Goal: Task Accomplishment & Management: Manage account settings

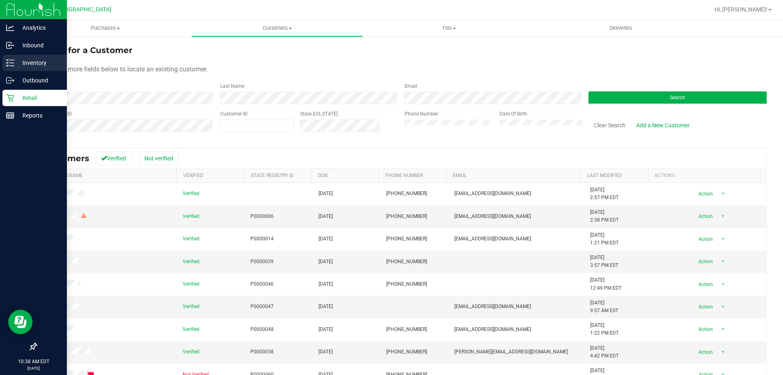
click at [31, 65] on p "Inventory" at bounding box center [38, 63] width 49 height 10
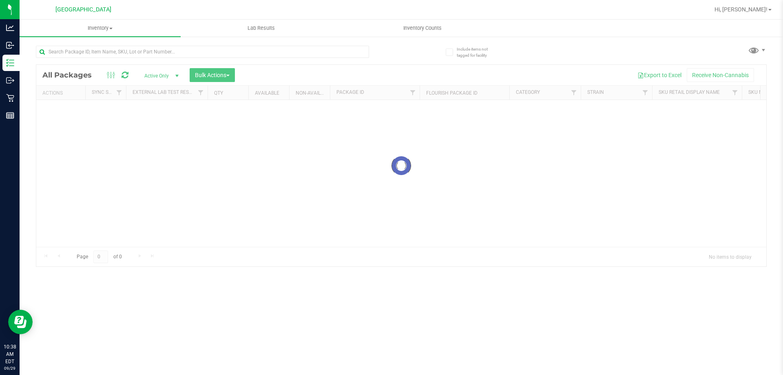
click at [98, 58] on div at bounding box center [202, 55] width 333 height 19
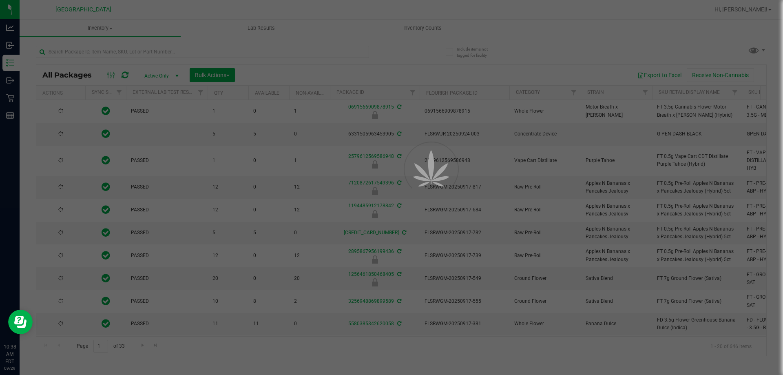
click at [100, 53] on div at bounding box center [391, 187] width 783 height 375
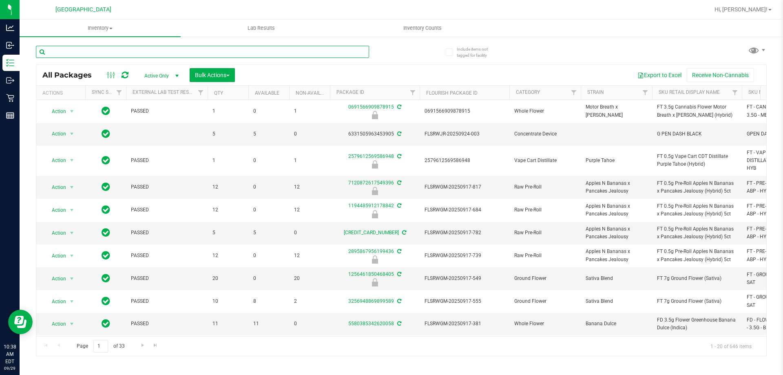
click at [106, 50] on input "text" at bounding box center [202, 52] width 333 height 12
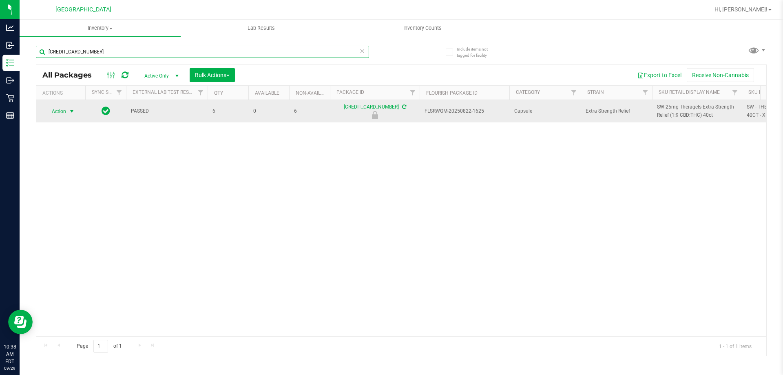
type input "[CREDIT_CARD_NUMBER]"
click at [62, 110] on span "Action" at bounding box center [55, 111] width 22 height 11
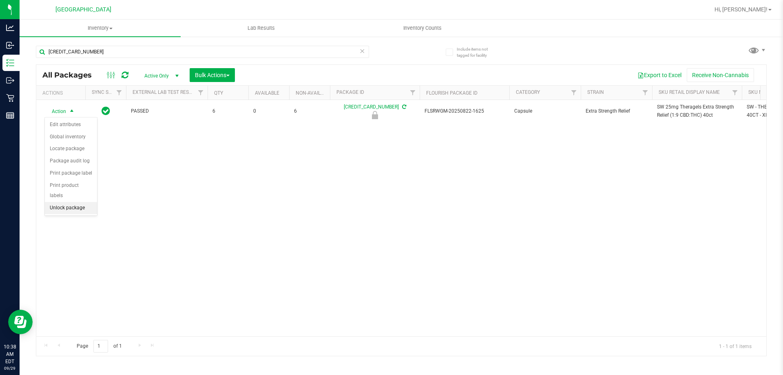
click at [69, 202] on li "Unlock package" at bounding box center [71, 208] width 52 height 12
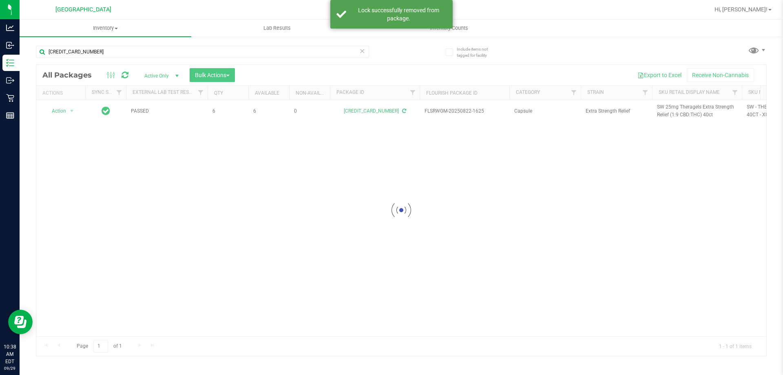
click at [668, 106] on div at bounding box center [401, 210] width 730 height 291
click at [668, 106] on span "SW 25mg Theragels Extra Strength Relief (1:9 CBD:THC) 40ct" at bounding box center [697, 111] width 80 height 16
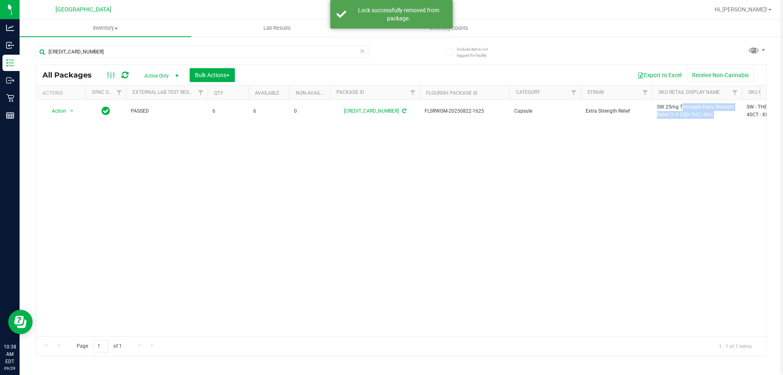
click at [668, 106] on span "SW 25mg Theragels Extra Strength Relief (1:9 CBD:THC) 40ct" at bounding box center [697, 111] width 80 height 16
copy tr "SW 25mg Theragels Extra Strength Relief (1:9 CBD:THC) 40ct"
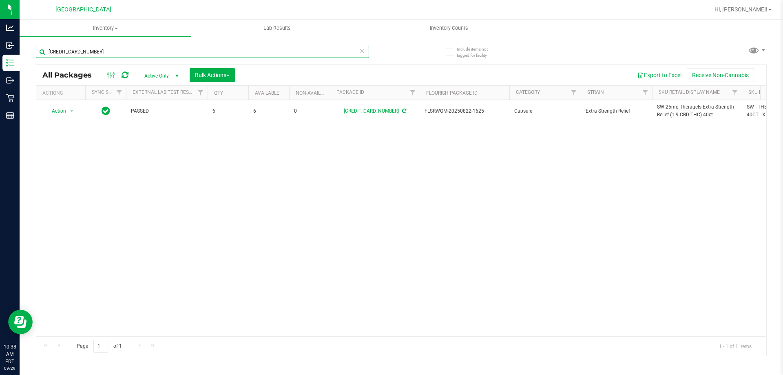
click at [160, 52] on input "[CREDIT_CARD_NUMBER]" at bounding box center [202, 52] width 333 height 12
paste input "SW 25mg Theragels Extra Strength Relief (1:9 CBD:THC) 40ct"
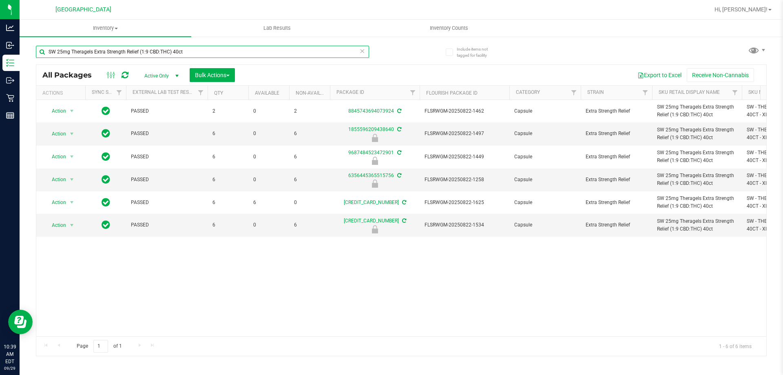
click at [259, 52] on input "SW 25mg Theragels Extra Strength Relief (1:9 CBD:THC) 40ct" at bounding box center [202, 52] width 333 height 12
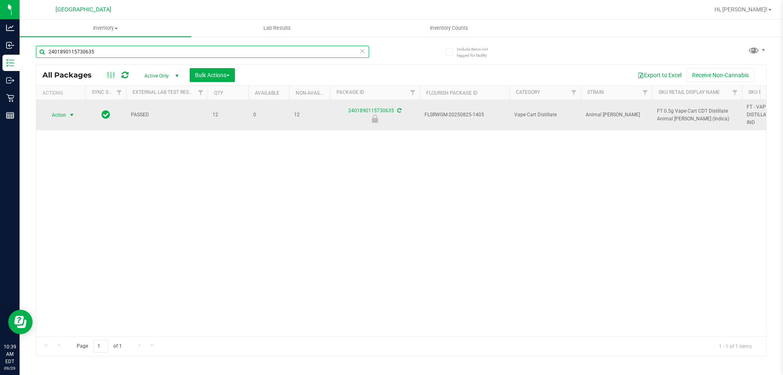
type input "2401890115730635"
click at [70, 115] on span "select" at bounding box center [72, 115] width 7 height 7
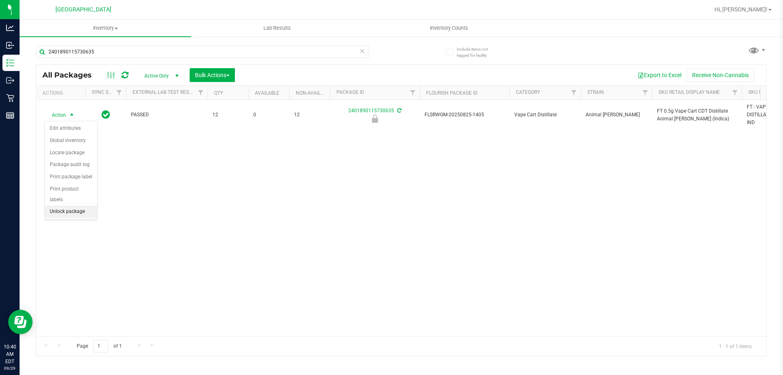
click at [72, 206] on li "Unlock package" at bounding box center [71, 212] width 52 height 12
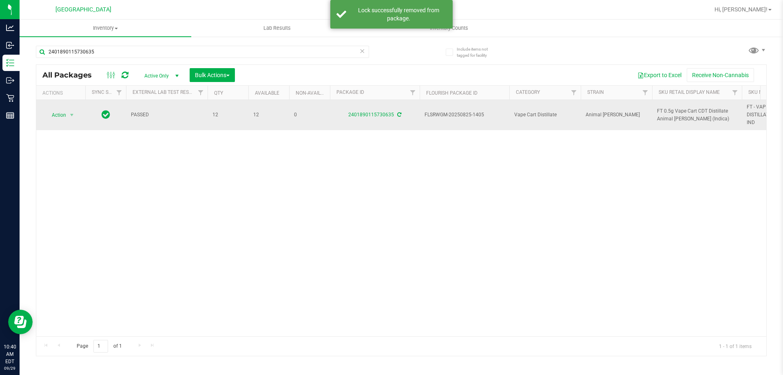
click at [669, 111] on span "FT 0.5g Vape Cart CDT Distillate Animal [PERSON_NAME] (Indica)" at bounding box center [697, 115] width 80 height 16
copy tr "FT 0.5g Vape Cart CDT Distillate Animal [PERSON_NAME] (Indica)"
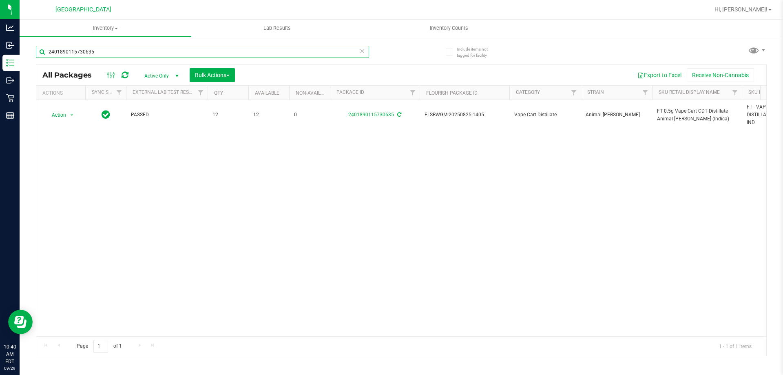
click at [177, 52] on input "2401890115730635" at bounding box center [202, 52] width 333 height 12
paste input "FT 0.5g Vape Cart CDT Distillate Animal [PERSON_NAME] (Indica)"
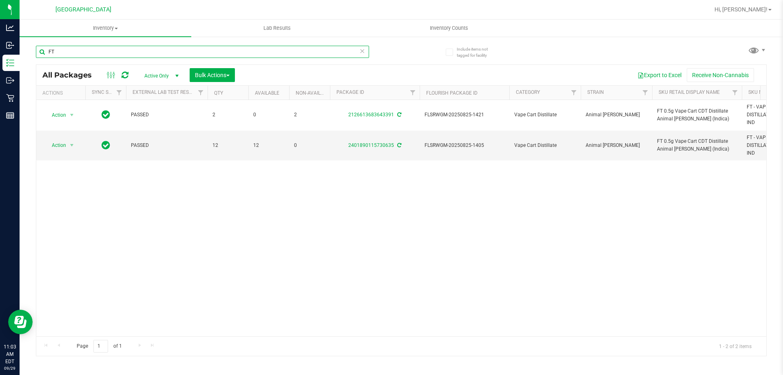
type input "F"
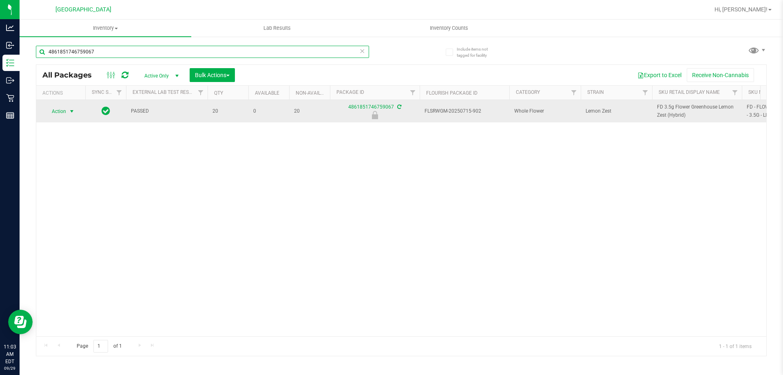
type input "4861851746759067"
click at [64, 111] on span "Action" at bounding box center [55, 111] width 22 height 11
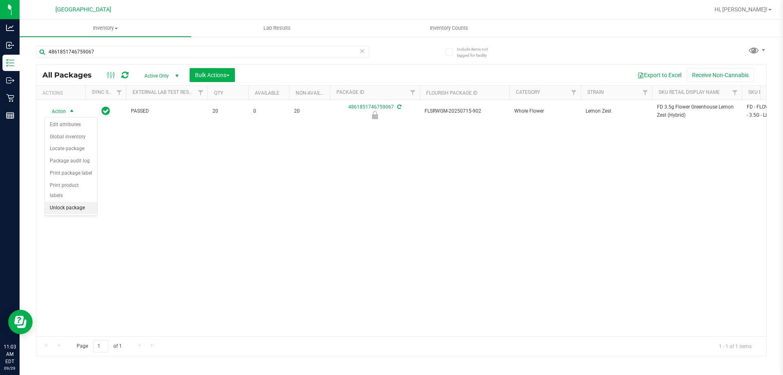
click at [62, 202] on li "Unlock package" at bounding box center [71, 208] width 52 height 12
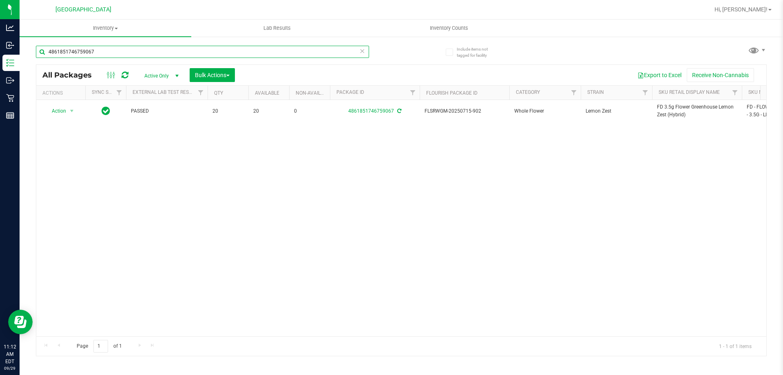
click at [164, 48] on input "4861851746759067" at bounding box center [202, 52] width 333 height 12
type input "4"
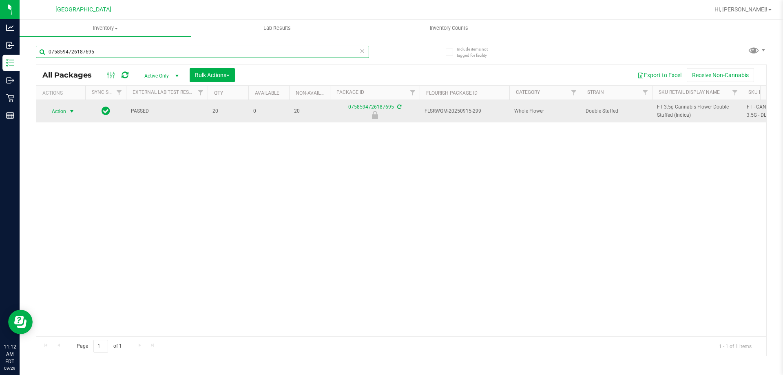
type input "0758594726187695"
click at [70, 113] on span "select" at bounding box center [72, 111] width 7 height 7
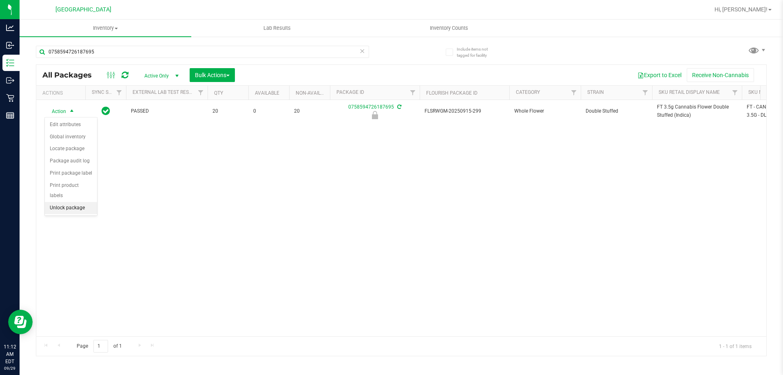
click at [62, 202] on li "Unlock package" at bounding box center [71, 208] width 52 height 12
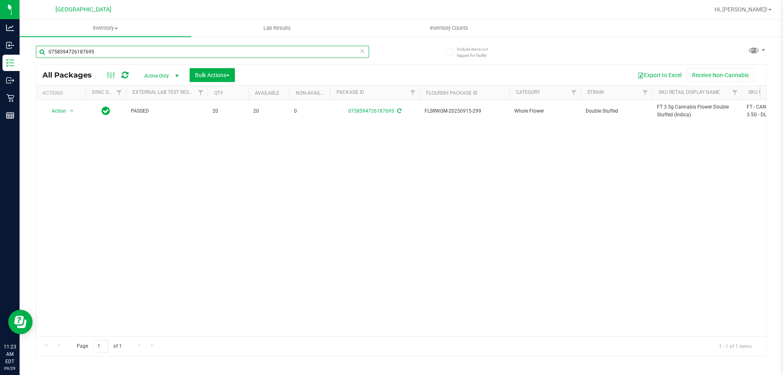
click at [118, 53] on input "0758594726187695" at bounding box center [202, 52] width 333 height 12
click at [85, 53] on input "bv" at bounding box center [202, 52] width 333 height 12
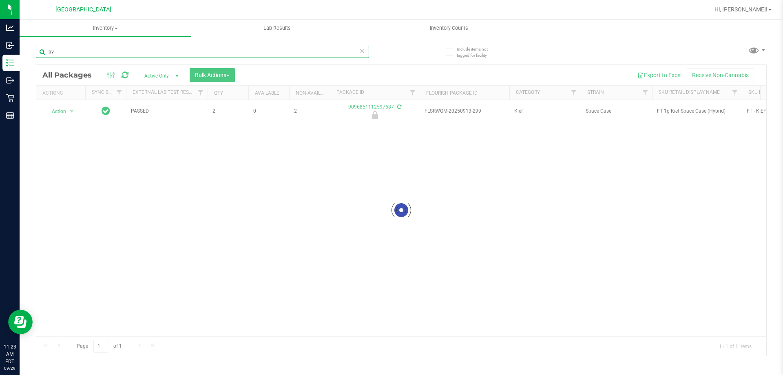
click at [85, 53] on input "bv" at bounding box center [202, 52] width 333 height 12
type input "9096851112597687"
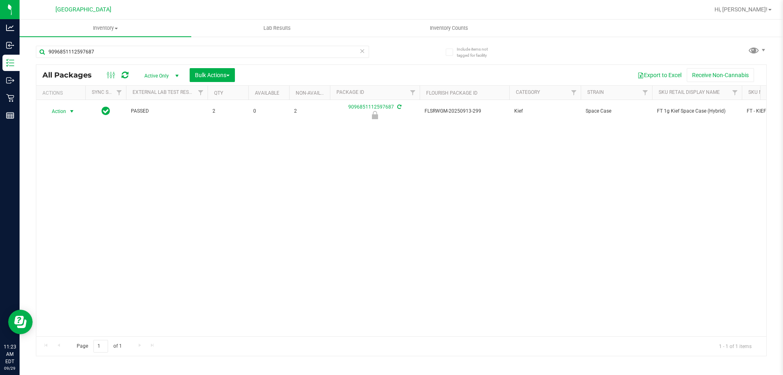
click at [67, 112] on span "select" at bounding box center [72, 111] width 10 height 11
click at [64, 202] on li "Unlock package" at bounding box center [71, 208] width 52 height 12
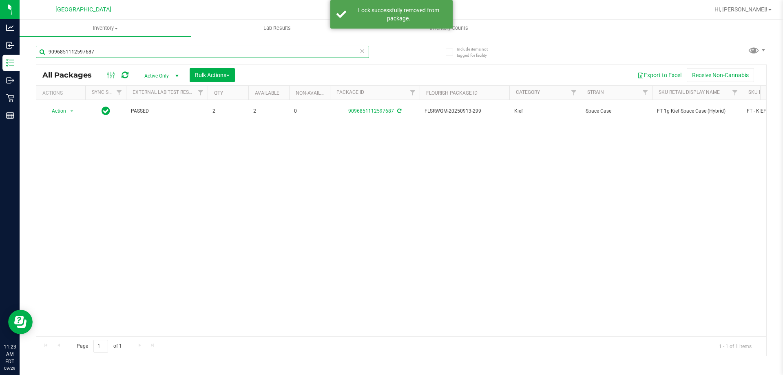
click at [202, 54] on input "9096851112597687" at bounding box center [202, 52] width 333 height 12
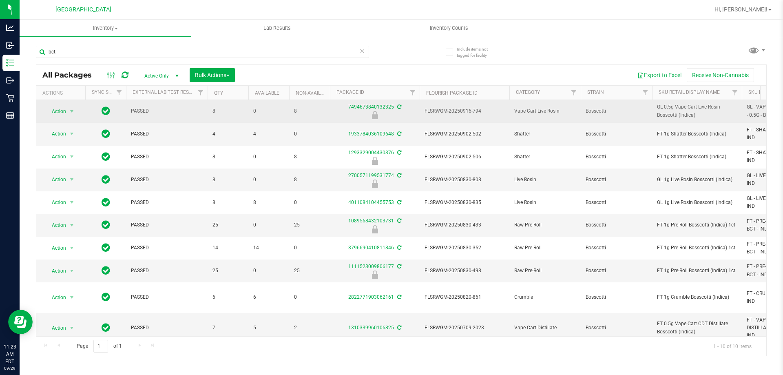
click at [689, 112] on span "GL 0.5g Vape Cart Live Rosin Bosscotti (Indica)" at bounding box center [697, 111] width 80 height 16
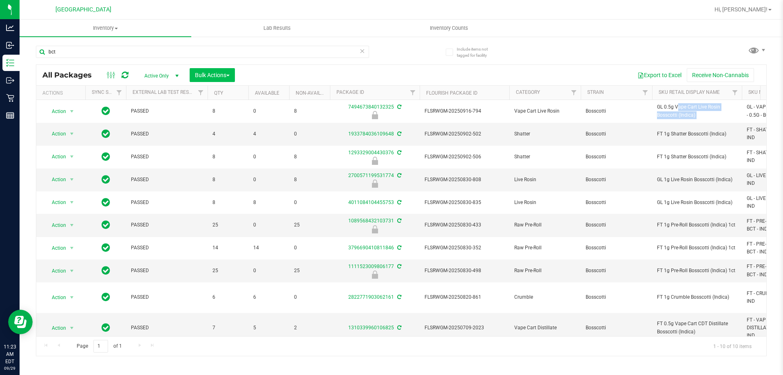
copy tr "GL 0.5g Vape Cart Live Rosin Bosscotti (Indica)"
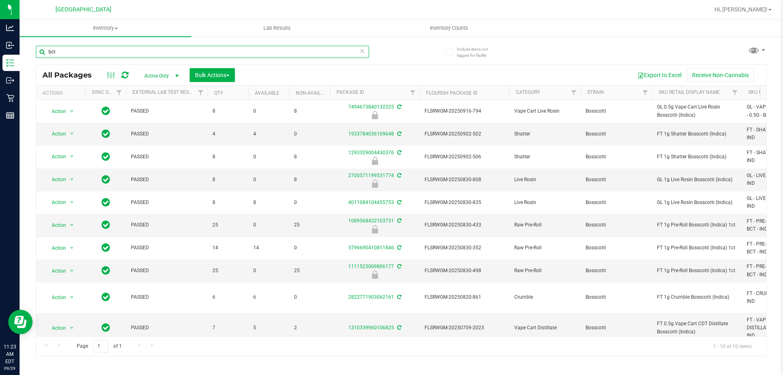
click at [154, 52] on input "bct" at bounding box center [202, 52] width 333 height 12
paste input "GL 0.5g Vape Cart Live Rosin Bosscotti (Indica)"
click at [154, 52] on input "GL 0.5g Vape Cart Live Rosin Bosscotti (Indica)" at bounding box center [202, 52] width 333 height 12
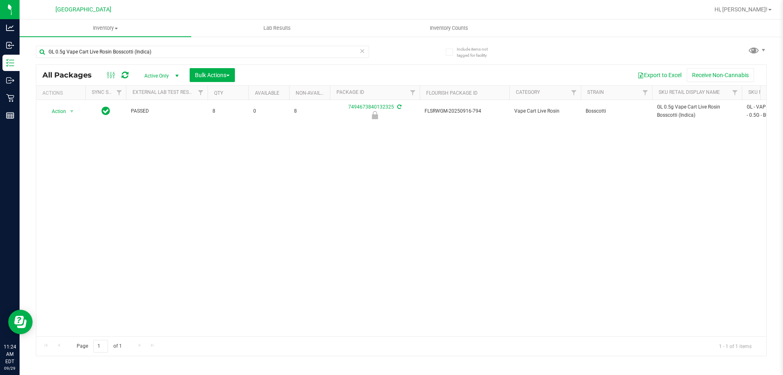
click at [514, 236] on div "Action Action Edit attributes Global inventory Locate package Package audit log…" at bounding box center [401, 218] width 730 height 236
click at [510, 216] on div "Action Action Edit attributes Global inventory Locate package Package audit log…" at bounding box center [401, 218] width 730 height 236
click at [142, 170] on div "Action Action Edit attributes Global inventory Locate package Package audit log…" at bounding box center [401, 218] width 730 height 236
click at [101, 48] on input "GL 0.5g Vape Cart Live Rosin Bosscotti (Indica)" at bounding box center [202, 52] width 333 height 12
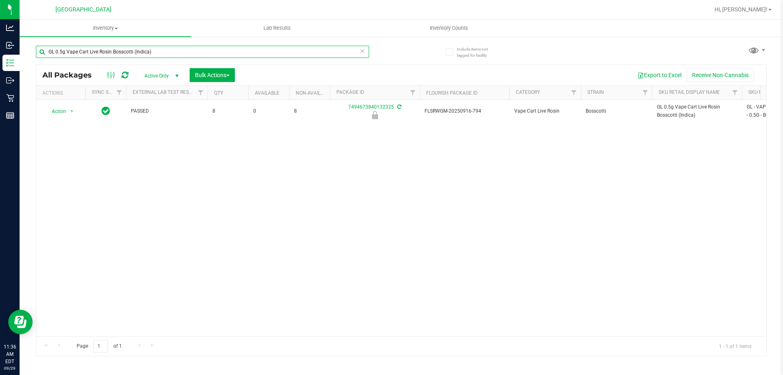
click at [101, 48] on input "GL 0.5g Vape Cart Live Rosin Bosscotti (Indica)" at bounding box center [202, 52] width 333 height 12
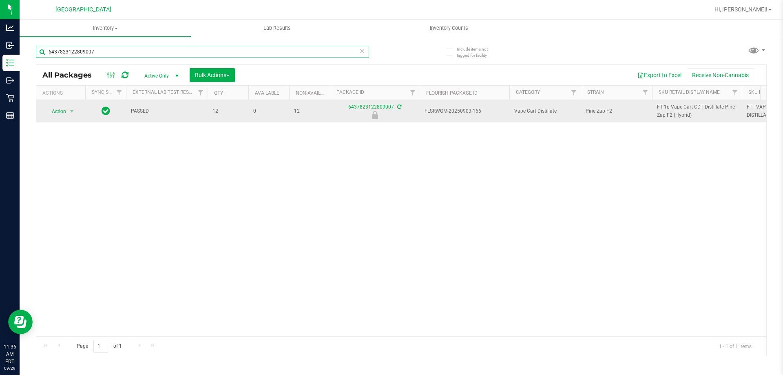
type input "6437823122809007"
click at [63, 112] on span "Action" at bounding box center [55, 111] width 22 height 11
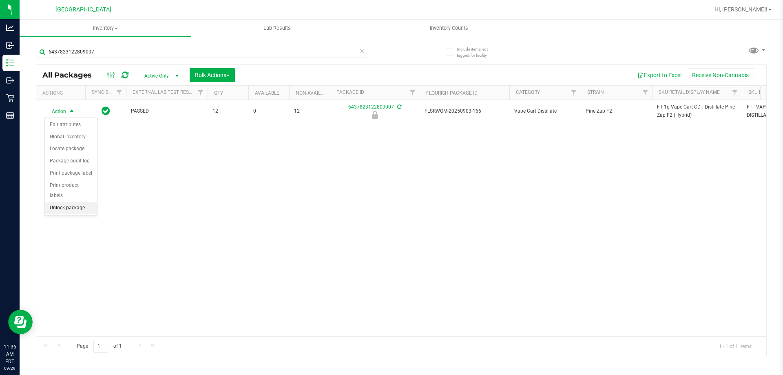
click at [75, 202] on li "Unlock package" at bounding box center [71, 208] width 52 height 12
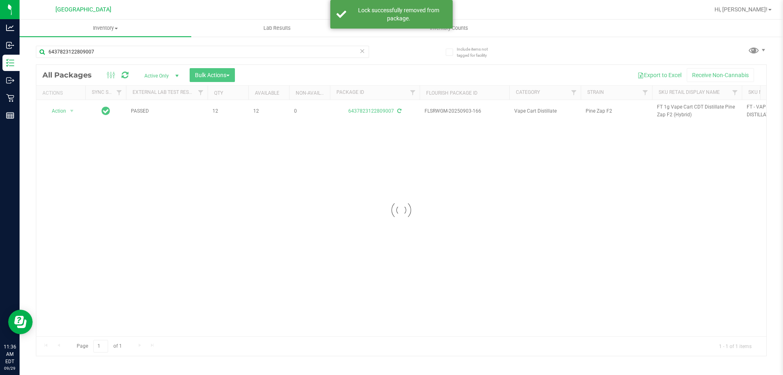
click at [675, 109] on div at bounding box center [401, 210] width 730 height 291
click at [675, 107] on div at bounding box center [401, 210] width 730 height 291
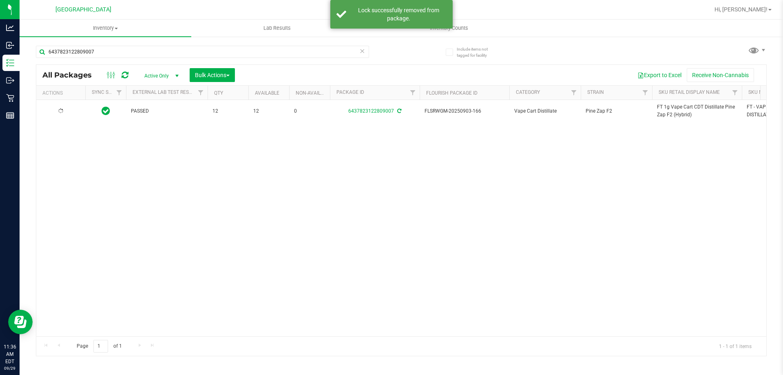
click at [675, 107] on span "FT 1g Vape Cart CDT Distillate Pine Zap F2 (Hybrid)" at bounding box center [697, 111] width 80 height 16
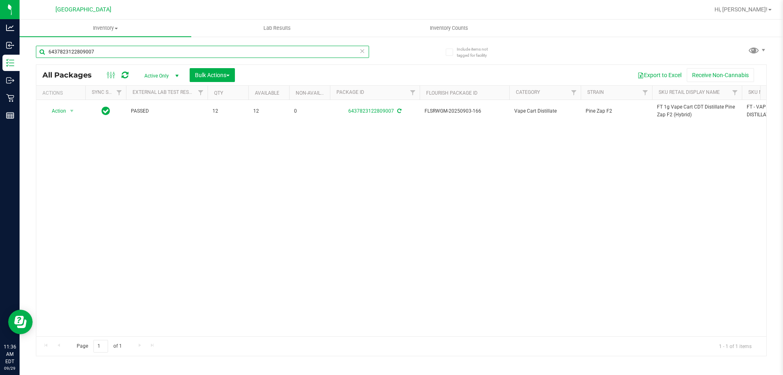
click at [328, 51] on input "6437823122809007" at bounding box center [202, 52] width 333 height 12
paste input "FT 1g Vape Cart CDT Distillate Pine Zap F2 (Hybrid)"
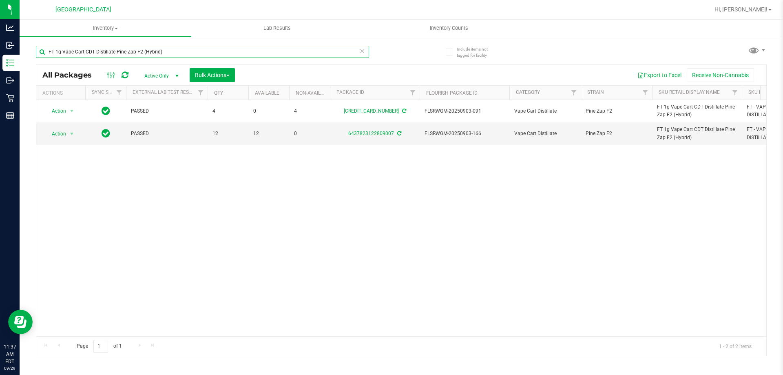
click at [346, 50] on input "FT 1g Vape Cart CDT Distillate Pine Zap F2 (Hybrid)" at bounding box center [202, 52] width 333 height 12
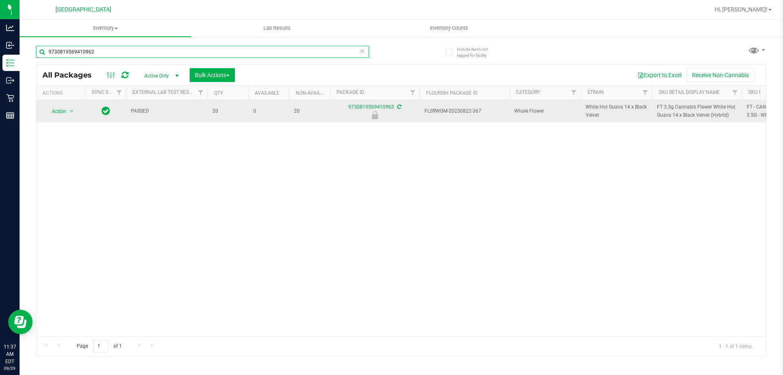
type input "9730819569410962"
click at [67, 109] on span "select" at bounding box center [72, 111] width 10 height 11
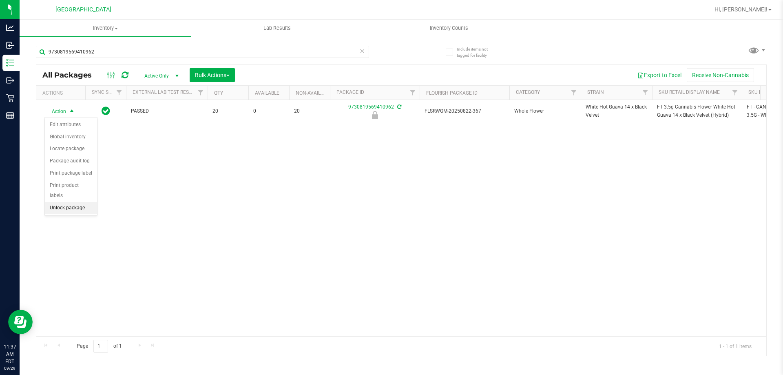
click at [78, 202] on li "Unlock package" at bounding box center [71, 208] width 52 height 12
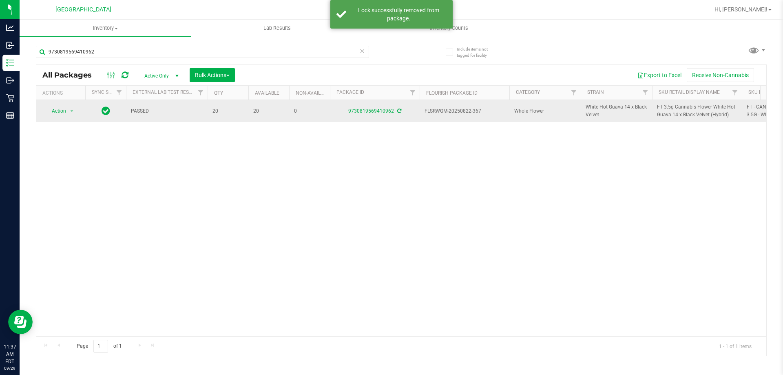
click at [676, 118] on span "FT 3.5g Cannabis Flower White Hot Guava 14 x Black Velvet (Hybrid)" at bounding box center [697, 111] width 80 height 16
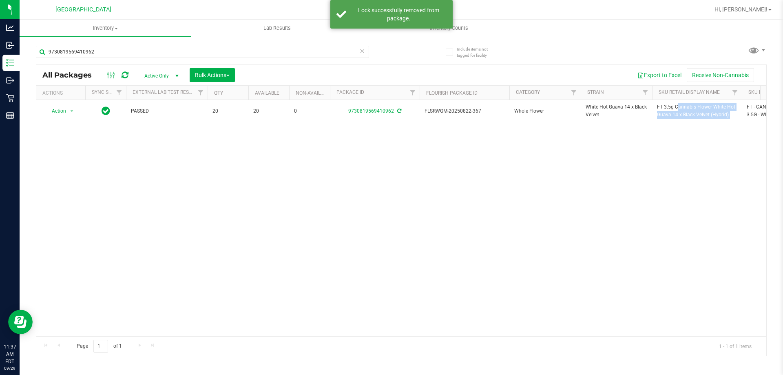
copy tr "FT 3.5g Cannabis Flower White Hot Guava 14 x Black Velvet (Hybrid)"
click at [294, 53] on input "9730819569410962" at bounding box center [202, 52] width 333 height 12
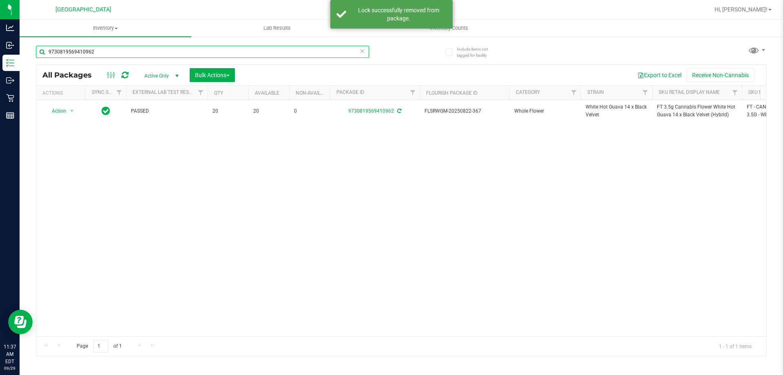
click at [294, 53] on input "9730819569410962" at bounding box center [202, 52] width 333 height 12
paste input "FT 3.5g Cannabis Flower White Hot Guava 14 x Black Velvet (Hybrid)"
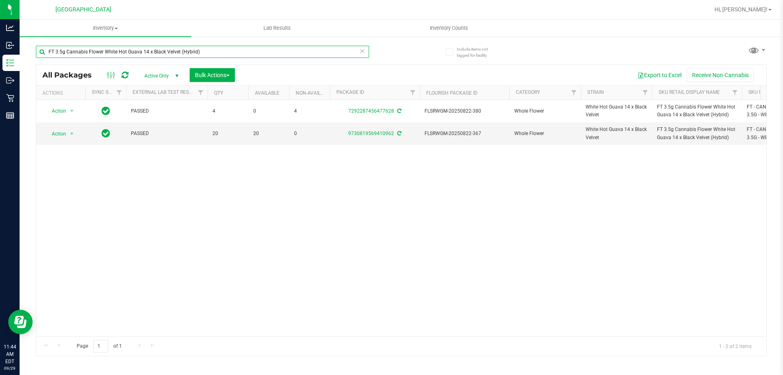
click at [302, 53] on input "FT 3.5g Cannabis Flower White Hot Guava 14 x Black Velvet (Hybrid)" at bounding box center [202, 52] width 333 height 12
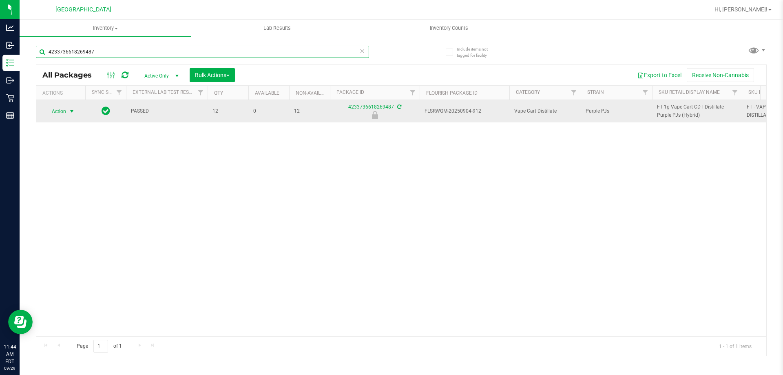
type input "4233736618269487"
click at [62, 114] on span "Action" at bounding box center [55, 111] width 22 height 11
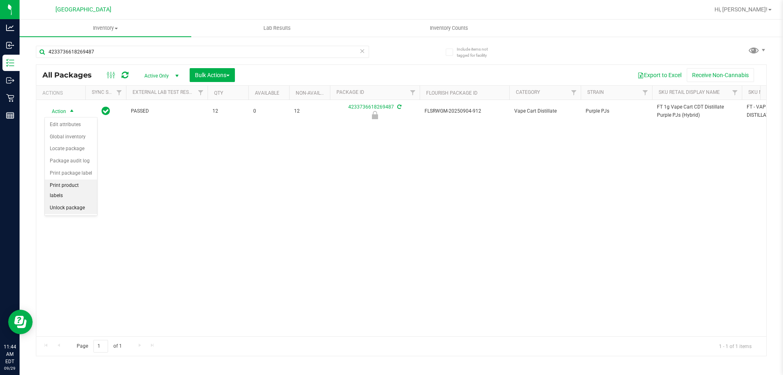
click at [54, 191] on li "Print product labels" at bounding box center [71, 191] width 52 height 22
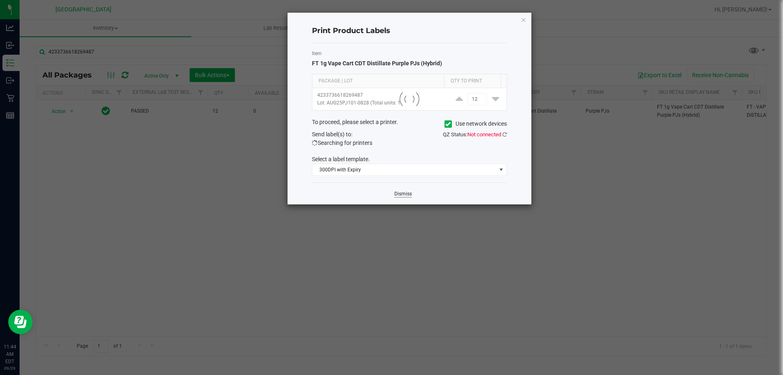
click at [402, 193] on link "Dismiss" at bounding box center [404, 194] width 18 height 7
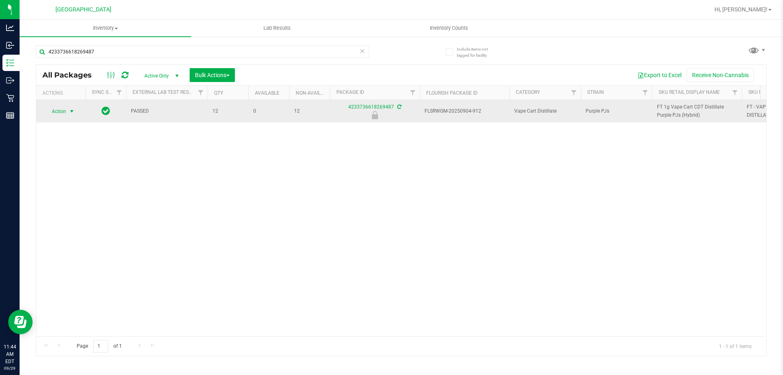
click at [66, 113] on span "Action" at bounding box center [55, 111] width 22 height 11
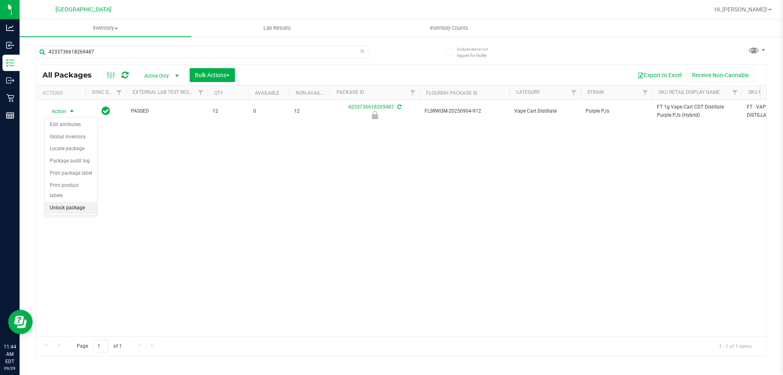
click at [75, 202] on li "Unlock package" at bounding box center [71, 208] width 52 height 12
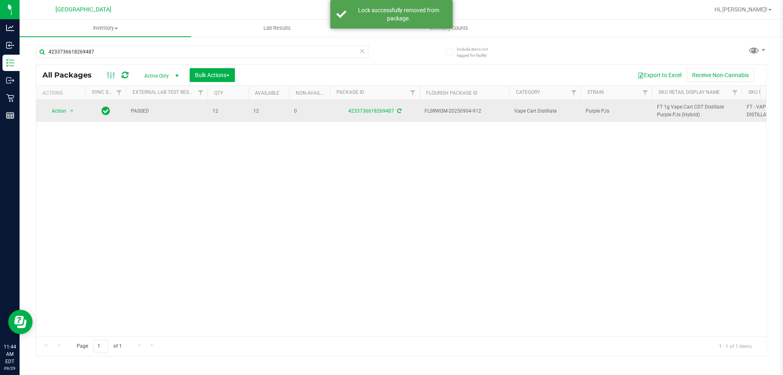
click at [663, 110] on span "FT 1g Vape Cart CDT Distillate Purple PJs (Hybrid)" at bounding box center [697, 111] width 80 height 16
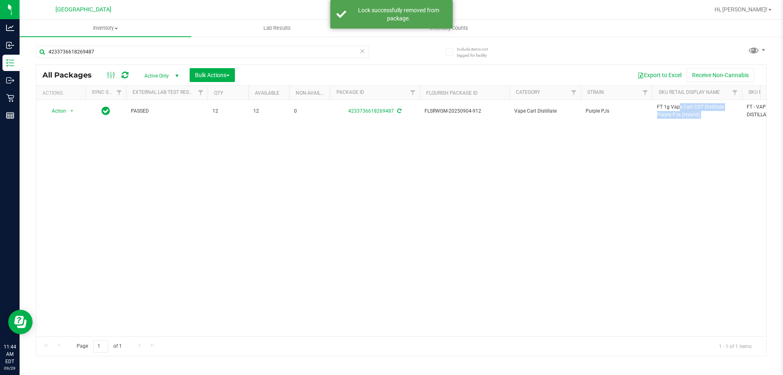
copy tr "FT 1g Vape Cart CDT Distillate Purple PJs (Hybrid)"
click at [293, 53] on input "4233736618269487" at bounding box center [202, 52] width 333 height 12
paste input "FT 1g Vape Cart CDT Distillate Purple PJs (Hybrid)"
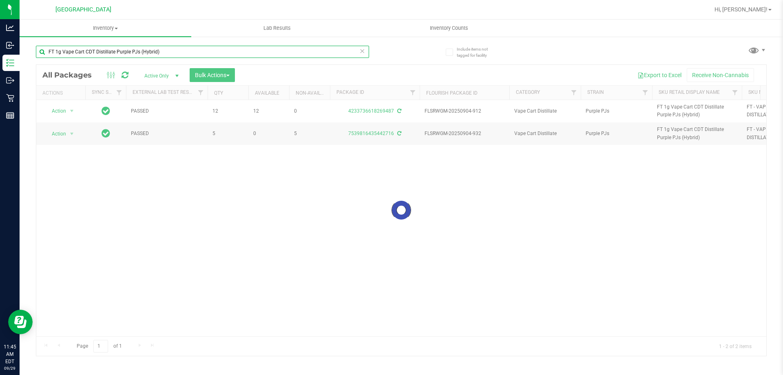
click at [305, 53] on input "FT 1g Vape Cart CDT Distillate Purple PJs (Hybrid)" at bounding box center [202, 52] width 333 height 12
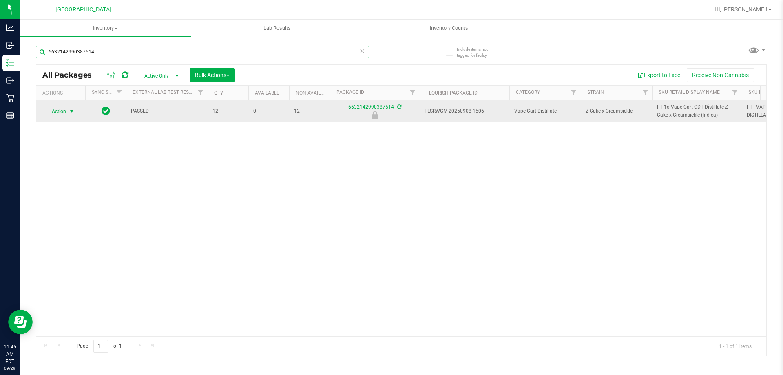
type input "6632142990387514"
click at [62, 106] on span "Action" at bounding box center [55, 111] width 22 height 11
click at [60, 115] on span "Action" at bounding box center [55, 111] width 22 height 11
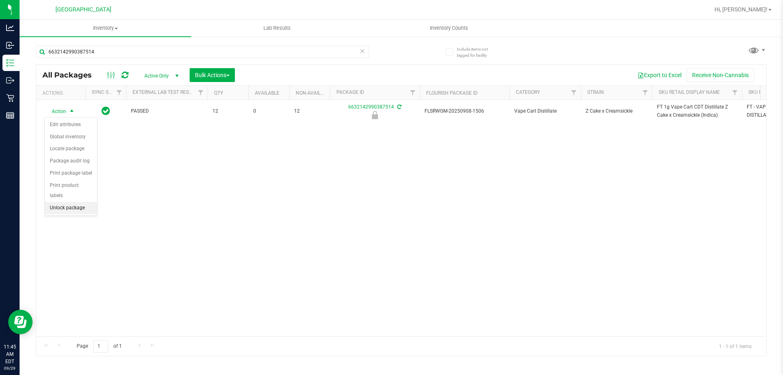
click at [64, 202] on li "Unlock package" at bounding box center [71, 208] width 52 height 12
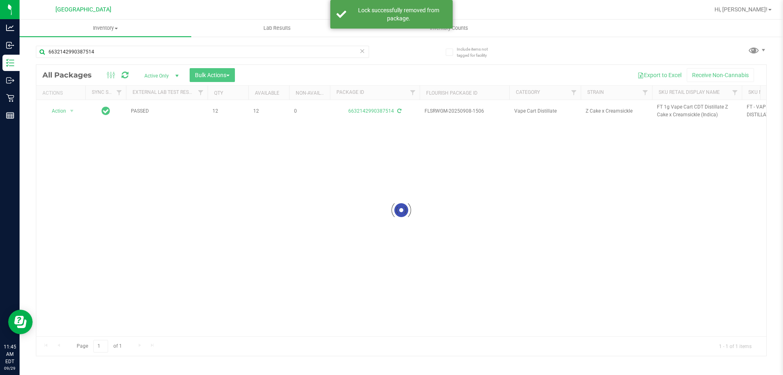
click at [696, 106] on div at bounding box center [401, 210] width 730 height 291
click at [694, 106] on span "FT 1g Vape Cart CDT Distillate Z Cake x Creamsickle (Indica)" at bounding box center [697, 111] width 80 height 16
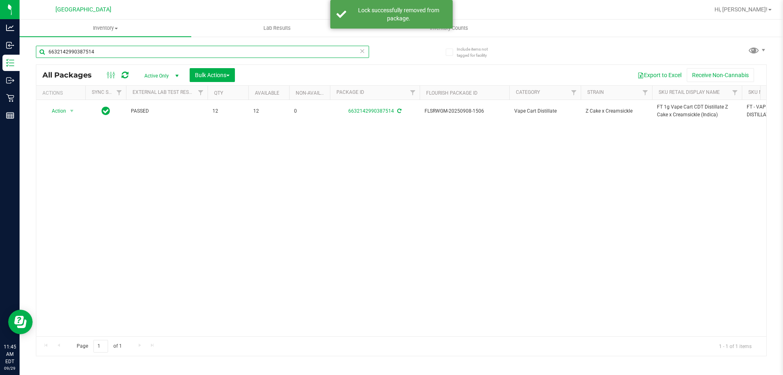
click at [335, 50] on input "6632142990387514" at bounding box center [202, 52] width 333 height 12
paste input "FT 1g Vape Cart CDT Distillate Z Cake x Creamsickle (Indica)"
type input "FT 1g Vape Cart CDT Distillate Z Cake x Creamsickle (Indica)"
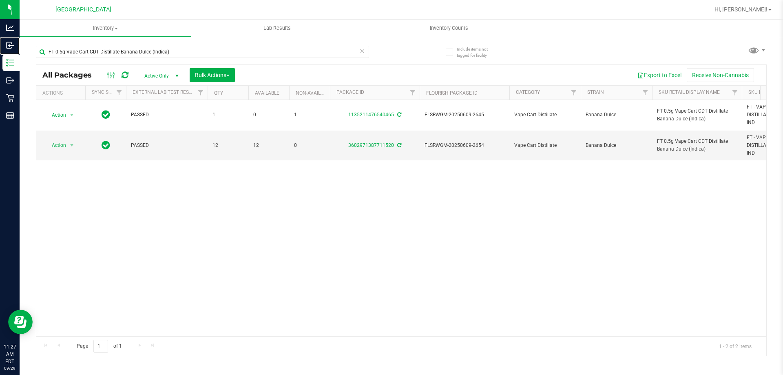
click at [11, 46] on icon at bounding box center [10, 45] width 8 height 8
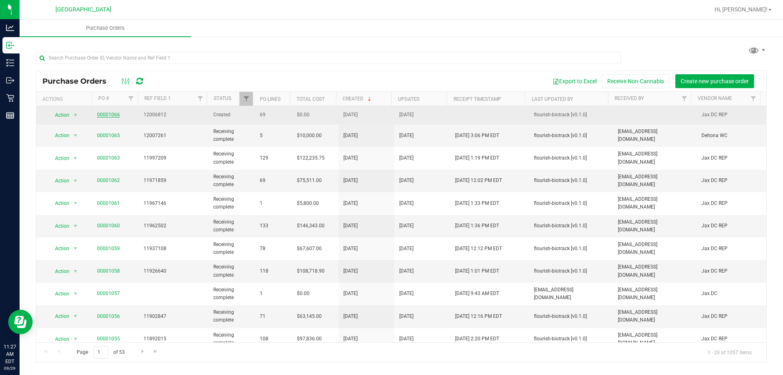
click at [107, 115] on link "00001066" at bounding box center [108, 115] width 23 height 6
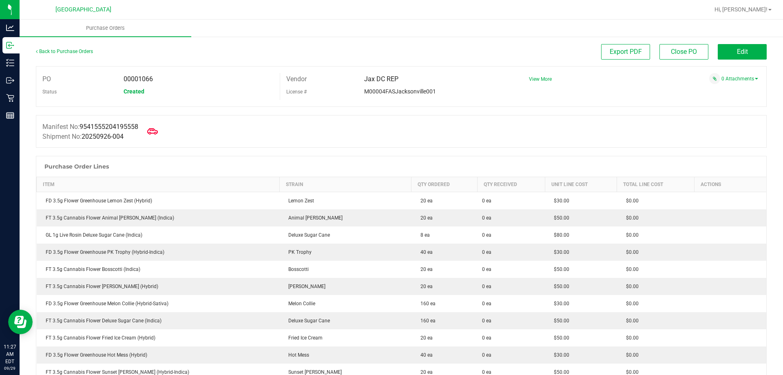
click at [153, 127] on icon at bounding box center [152, 131] width 11 height 11
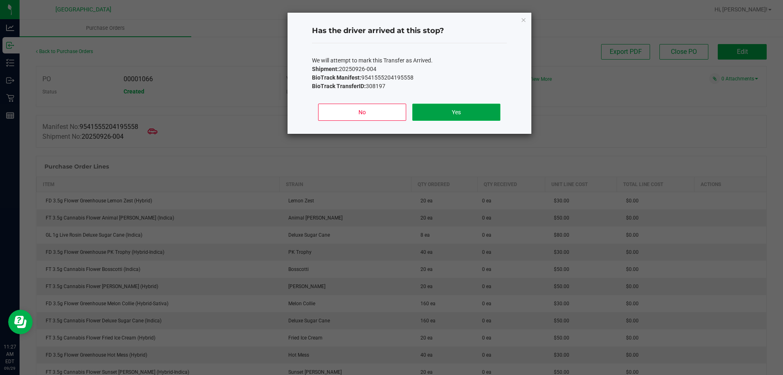
click at [441, 113] on button "Yes" at bounding box center [457, 112] width 88 height 17
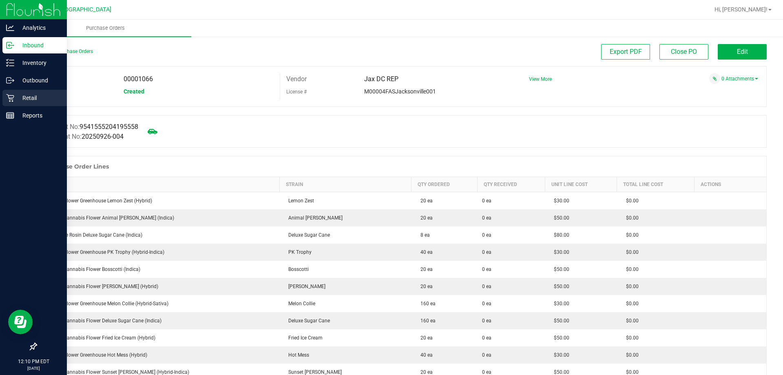
click at [12, 93] on div "Retail" at bounding box center [34, 98] width 64 height 16
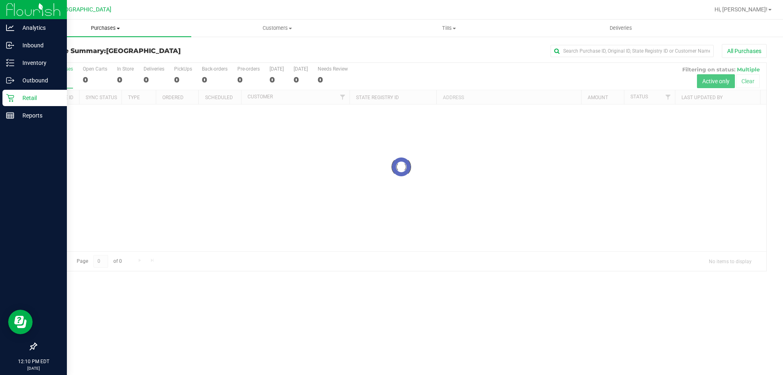
click at [95, 32] on uib-tab-heading "Purchases Summary of purchases Fulfillment All purchases" at bounding box center [106, 28] width 172 height 17
click at [80, 58] on li "Fulfillment" at bounding box center [106, 59] width 172 height 10
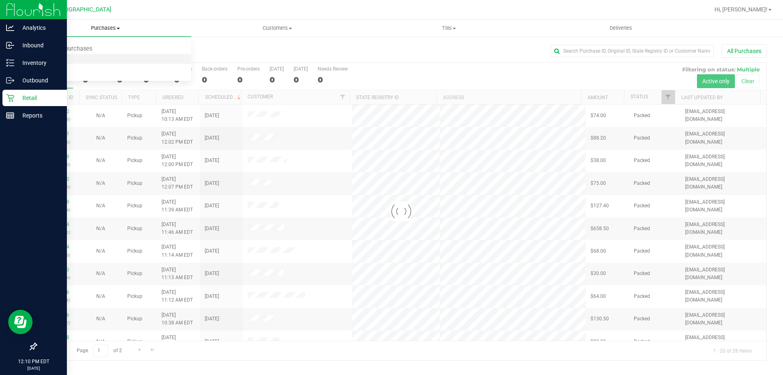
click at [80, 58] on li "Fulfillment" at bounding box center [106, 59] width 172 height 10
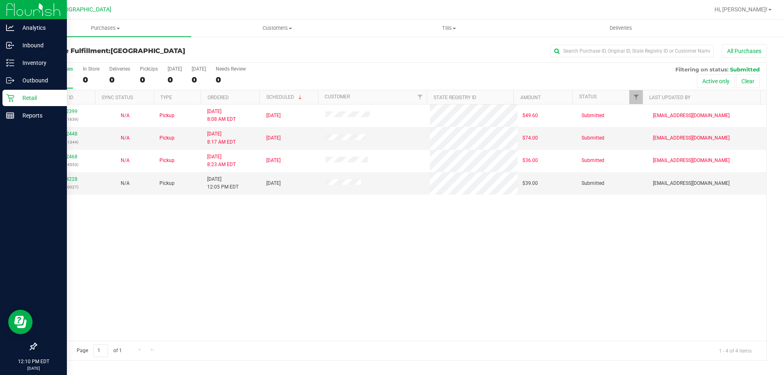
click at [123, 246] on div "12022399 (328931639) N/A Pickup 9/29/2025 8:08 AM EDT 9/29/2025 $49.60 Submitte…" at bounding box center [401, 222] width 730 height 236
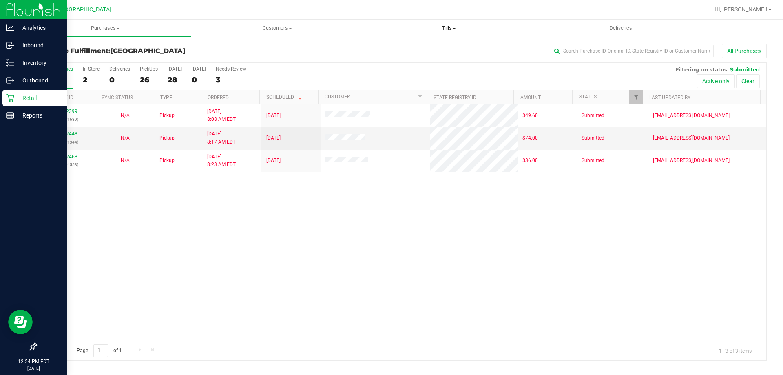
click at [448, 24] on span "Tills" at bounding box center [449, 27] width 171 height 7
click at [426, 47] on li "Manage tills" at bounding box center [449, 49] width 172 height 10
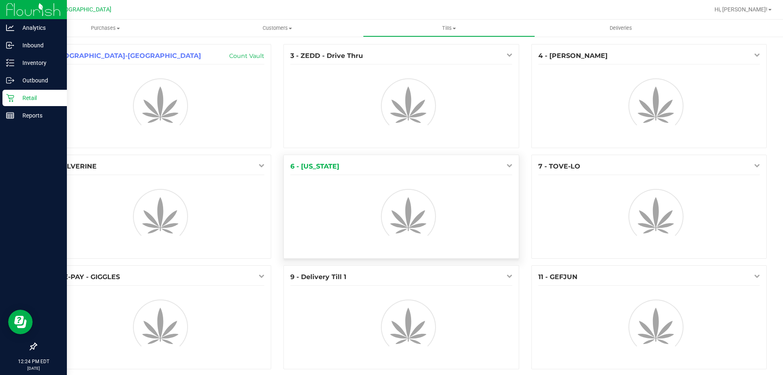
click at [379, 155] on div "6 - VERMONT" at bounding box center [401, 207] width 235 height 104
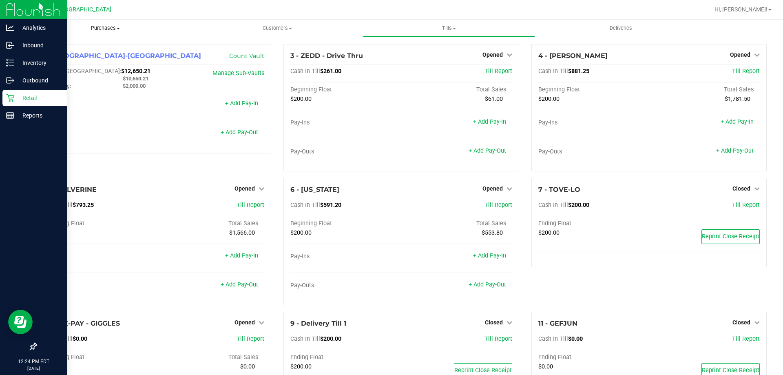
drag, startPoint x: 105, startPoint y: 29, endPoint x: 95, endPoint y: 41, distance: 15.4
click at [105, 28] on span "Purchases" at bounding box center [106, 27] width 172 height 7
click at [81, 55] on li "Fulfillment" at bounding box center [106, 59] width 172 height 10
